Goal: Task Accomplishment & Management: Manage account settings

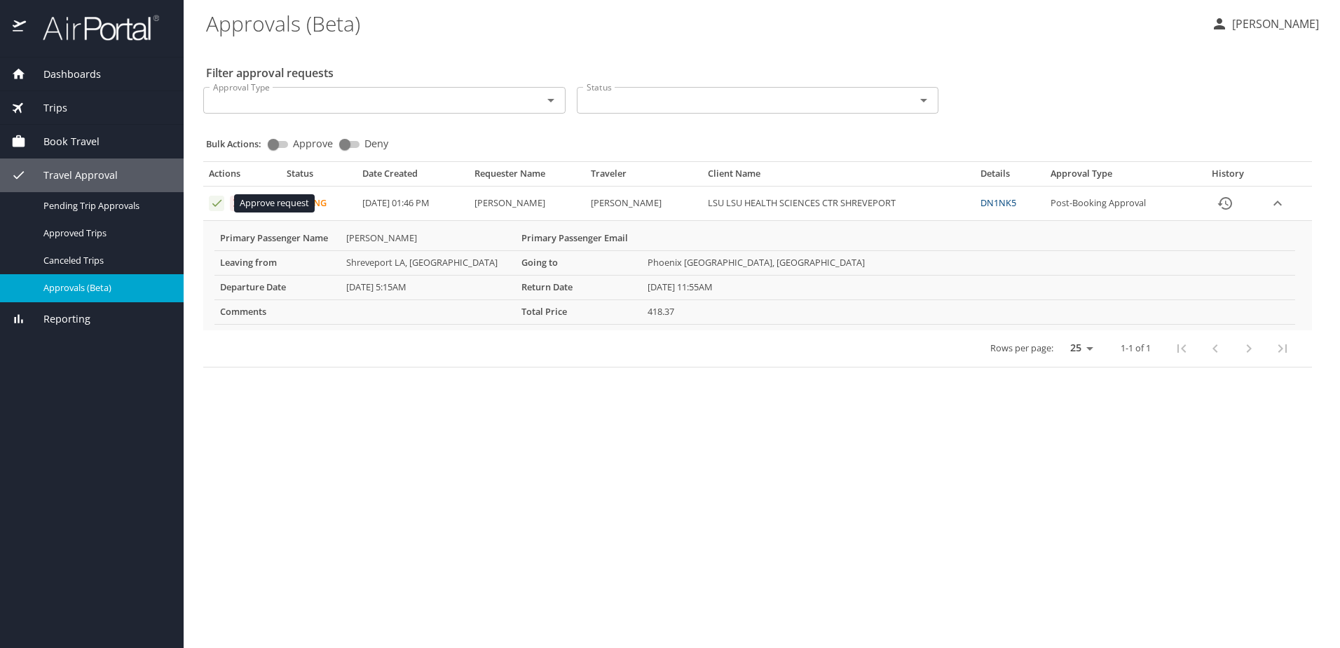
click at [214, 200] on icon "Approval table" at bounding box center [216, 202] width 13 height 13
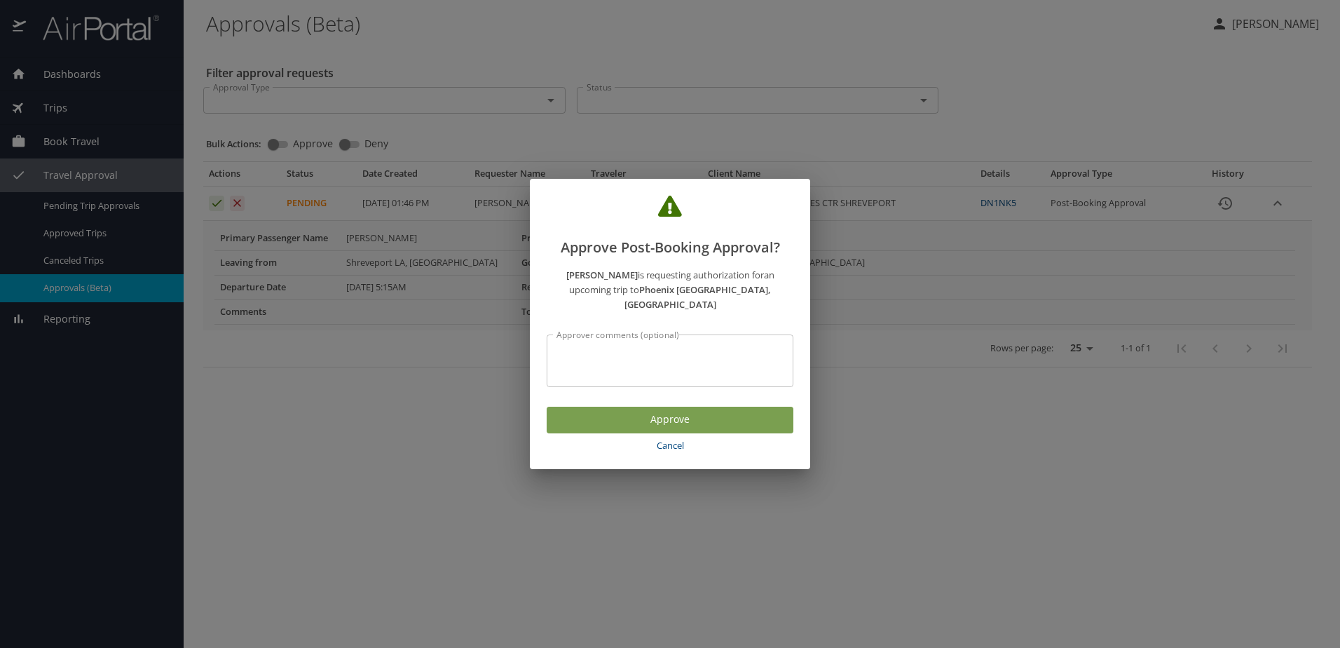
click at [660, 413] on span "Approve" at bounding box center [670, 420] width 224 height 18
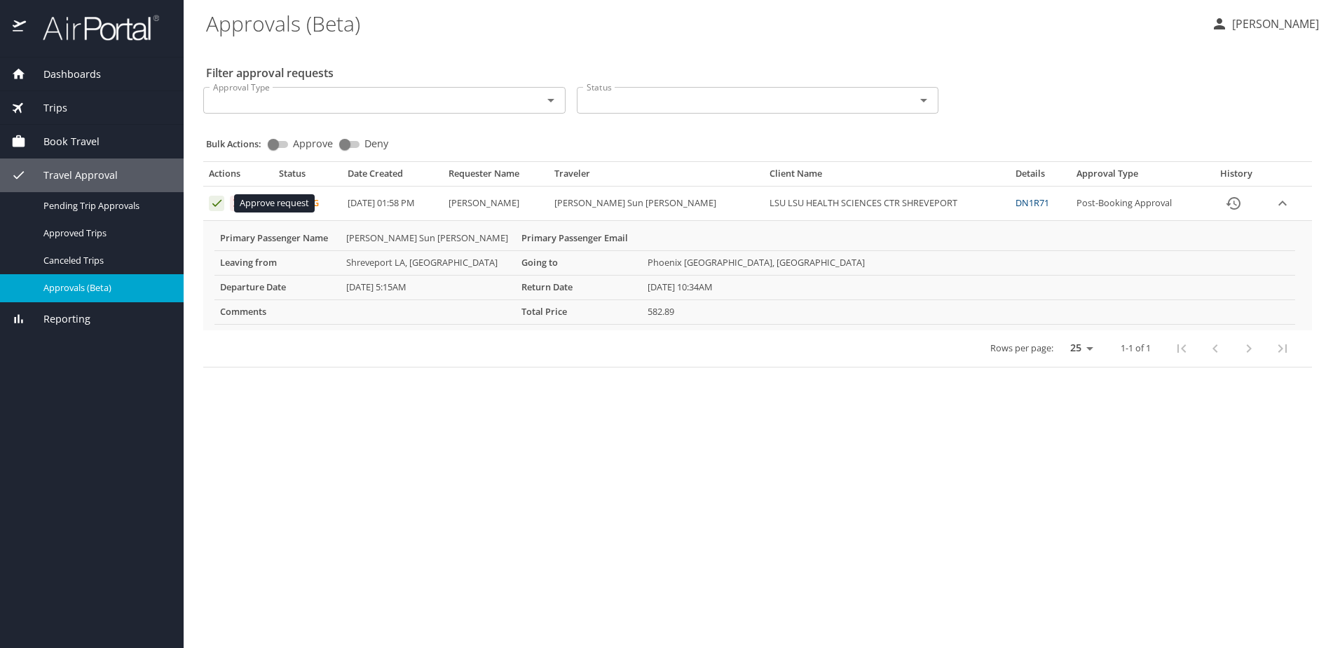
click at [216, 205] on icon "Approval table" at bounding box center [216, 203] width 9 height 7
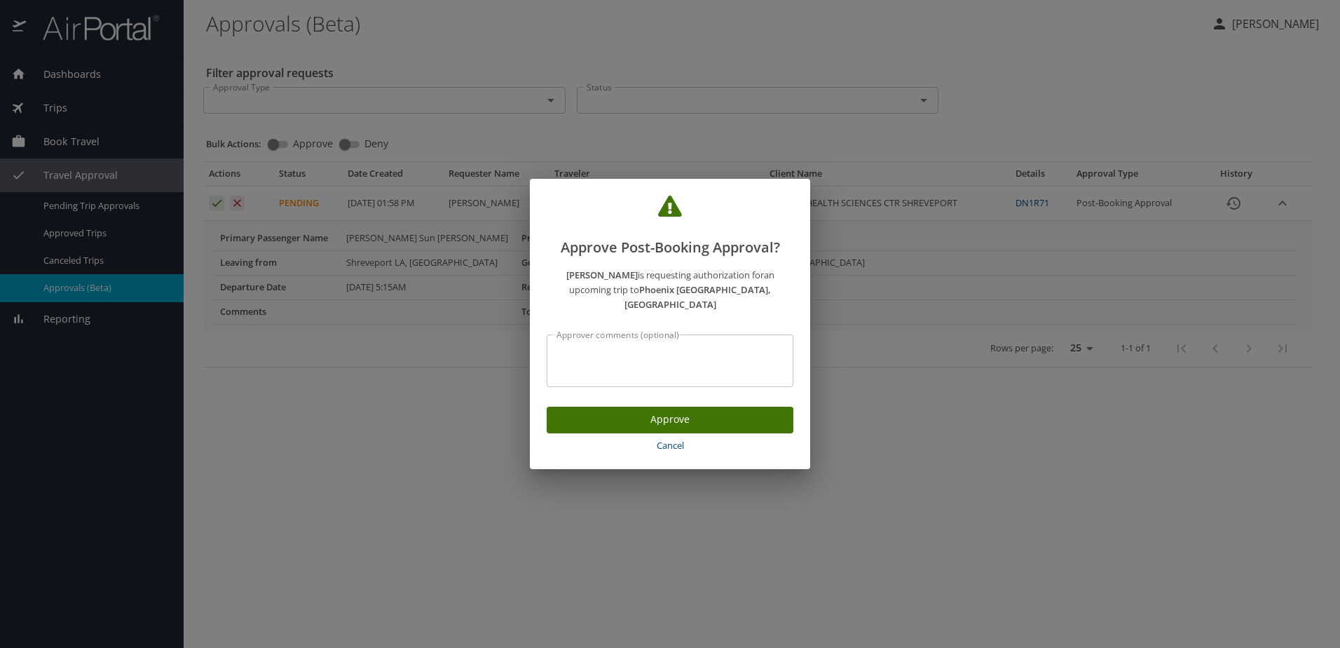
click at [689, 412] on span "Approve" at bounding box center [670, 420] width 224 height 18
